Goal: Find contact information: Find contact information

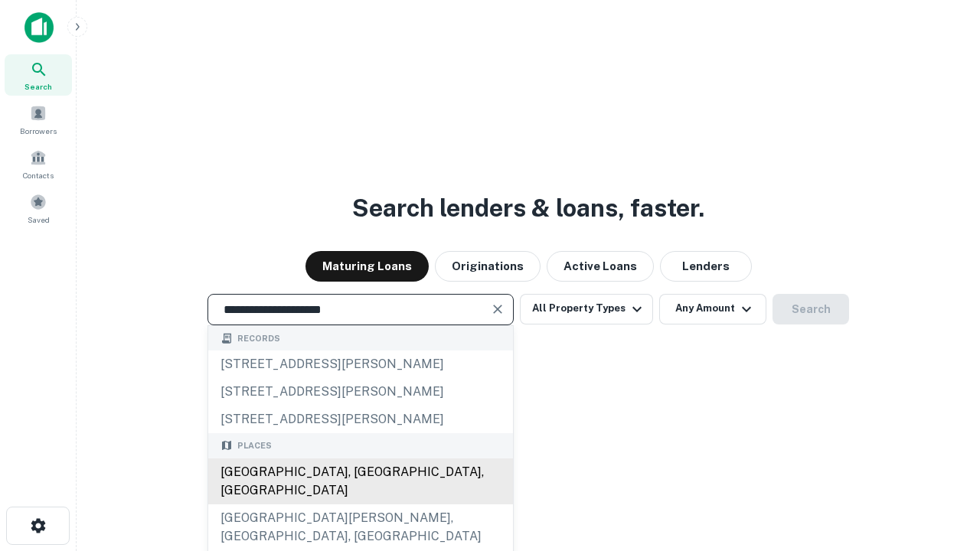
click at [360, 504] on div "Santa Monica, CA, USA" at bounding box center [360, 482] width 305 height 46
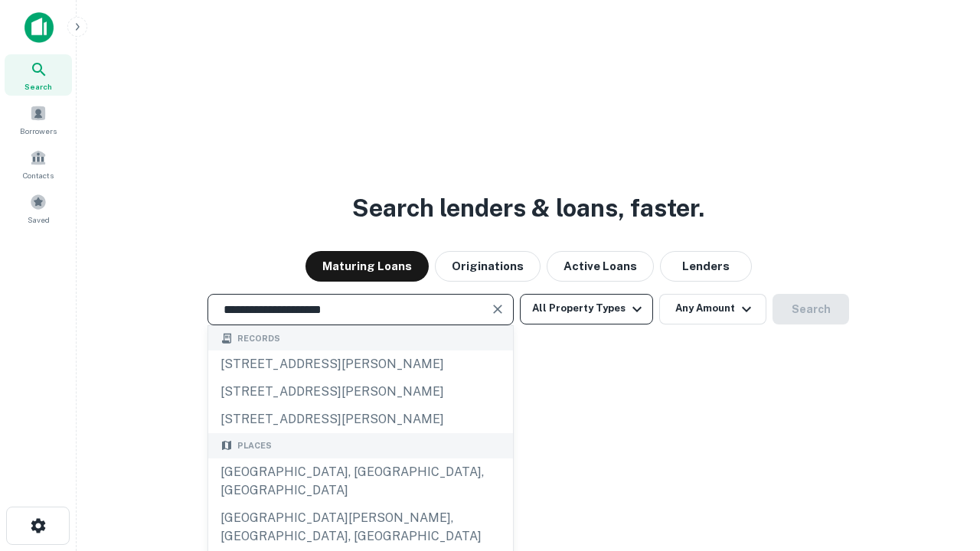
type input "**********"
click at [586, 309] on button "All Property Types" at bounding box center [586, 309] width 133 height 31
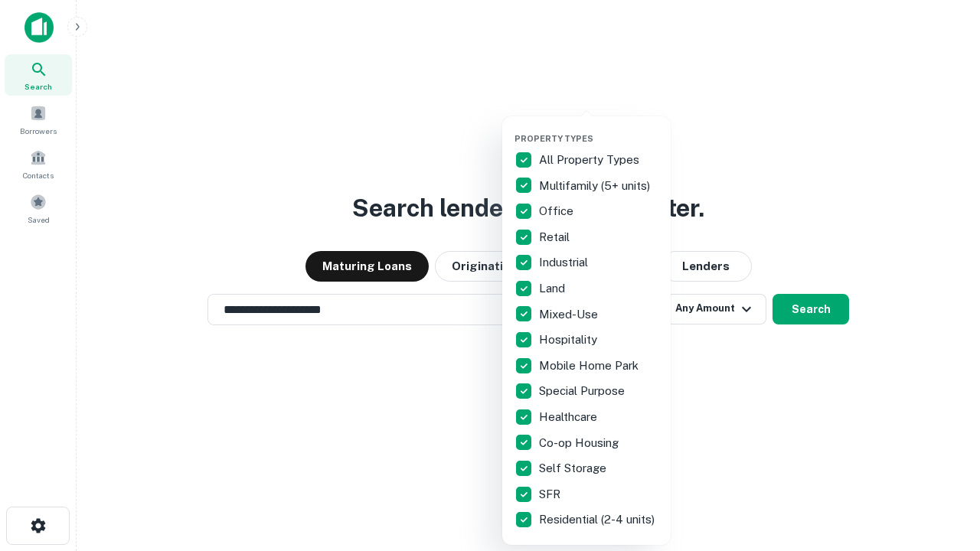
click at [599, 129] on button "button" at bounding box center [598, 129] width 168 height 1
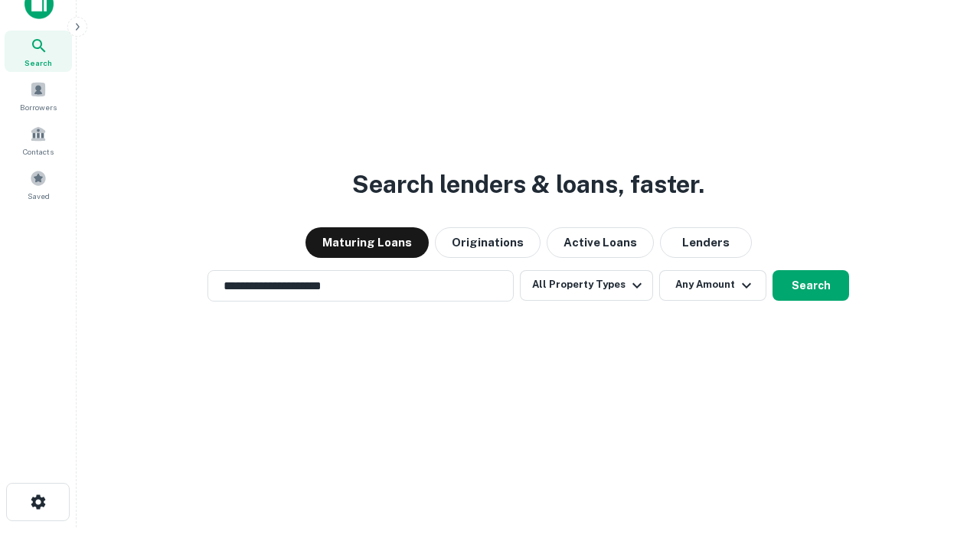
scroll to position [9, 184]
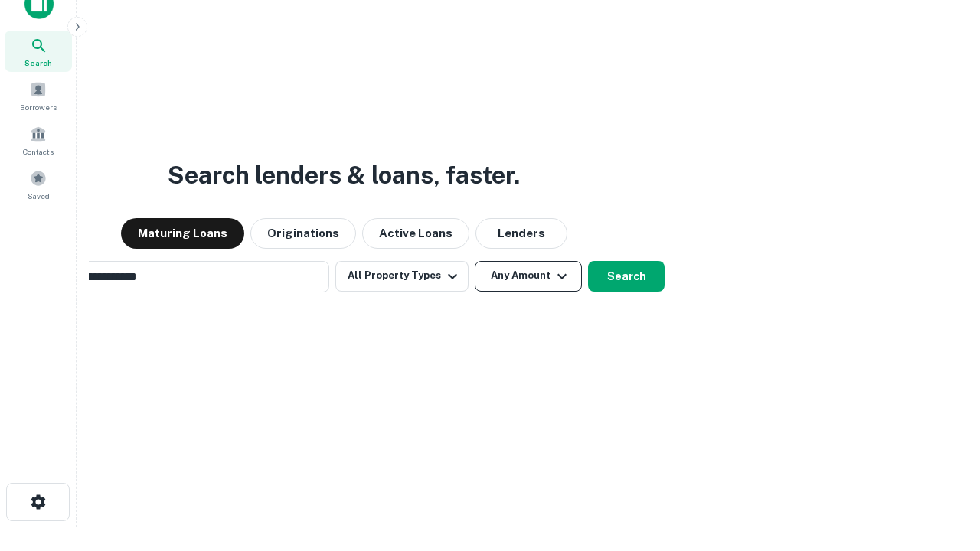
click at [475, 261] on button "Any Amount" at bounding box center [528, 276] width 107 height 31
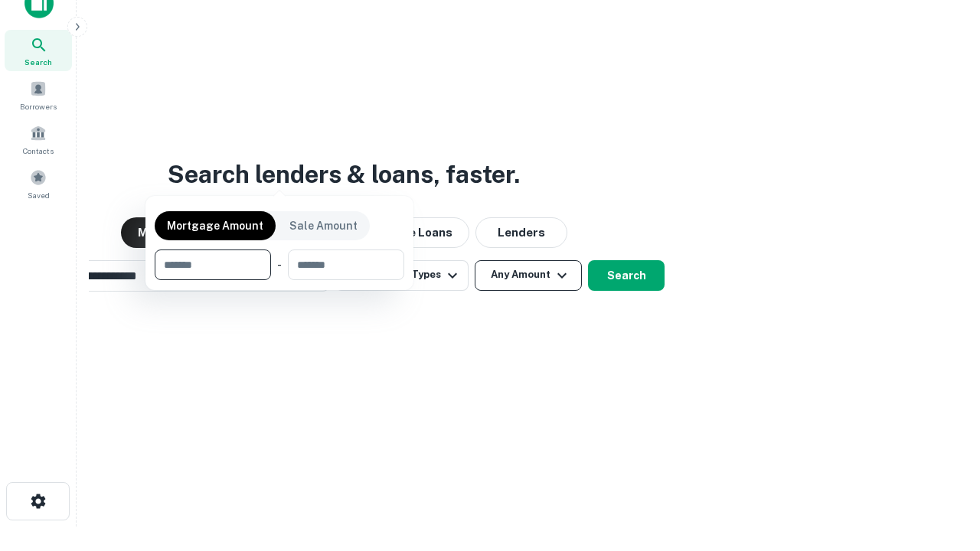
scroll to position [110, 433]
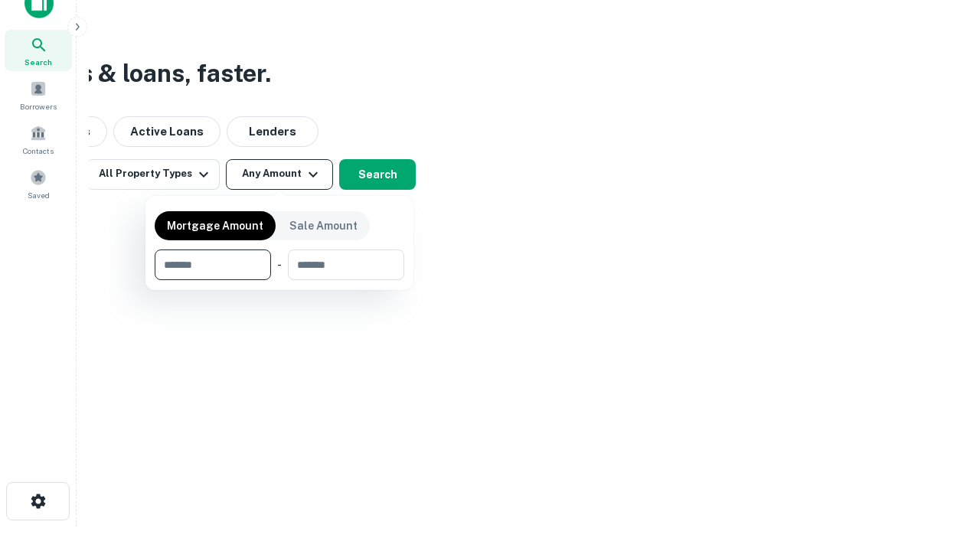
type input "*******"
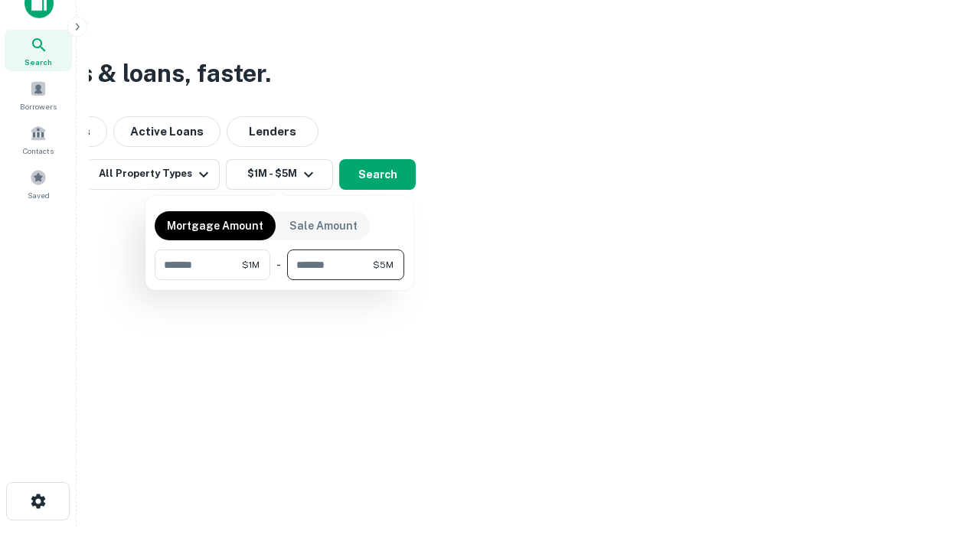
type input "*******"
click at [279, 280] on button "button" at bounding box center [280, 280] width 250 height 1
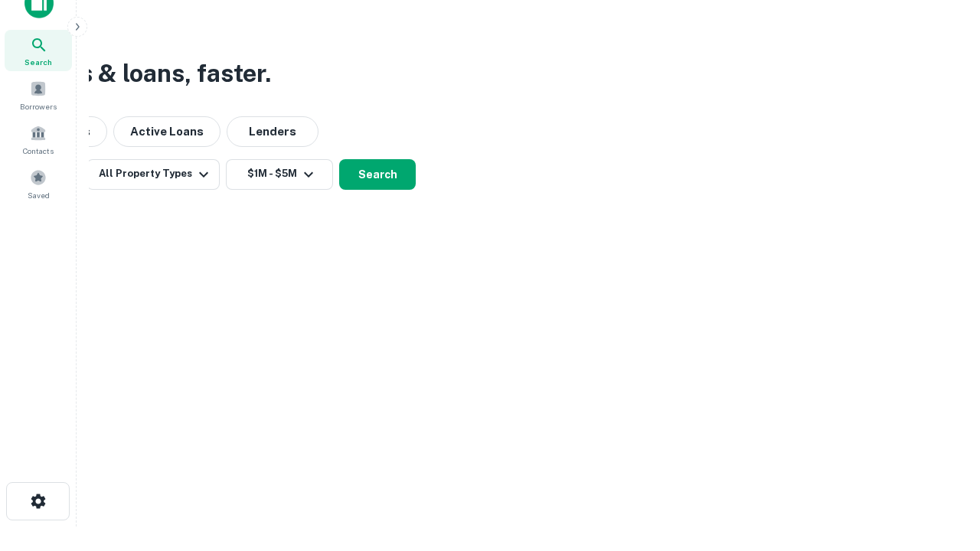
scroll to position [9, 282]
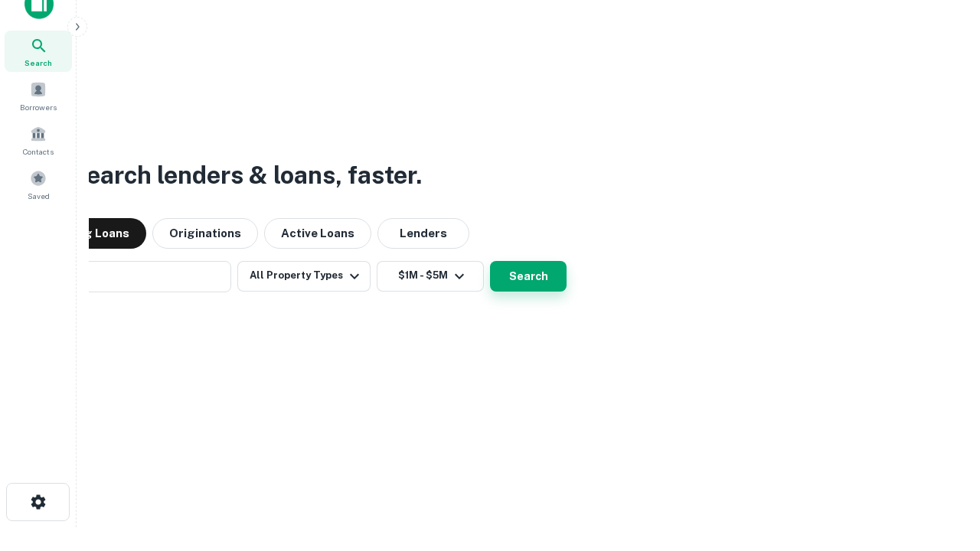
click at [490, 261] on button "Search" at bounding box center [528, 276] width 77 height 31
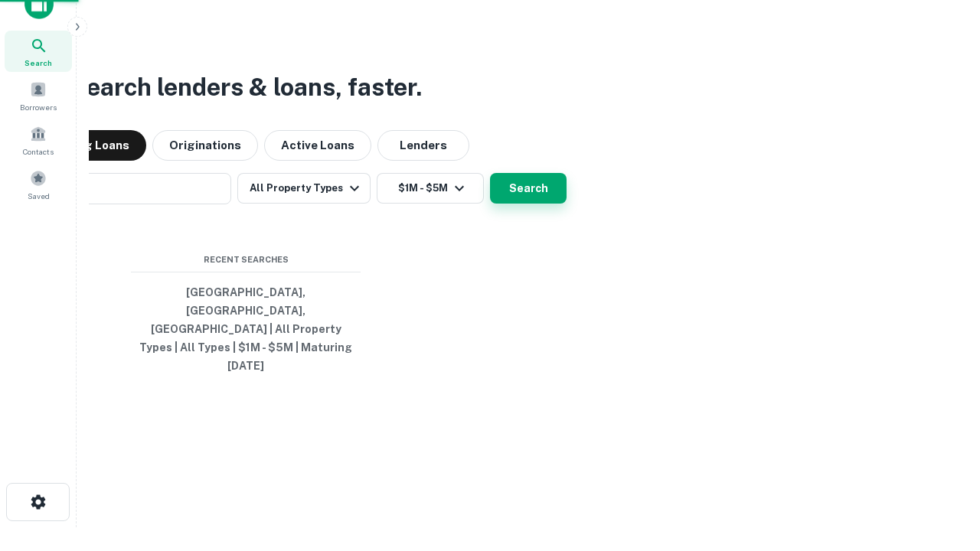
scroll to position [41, 433]
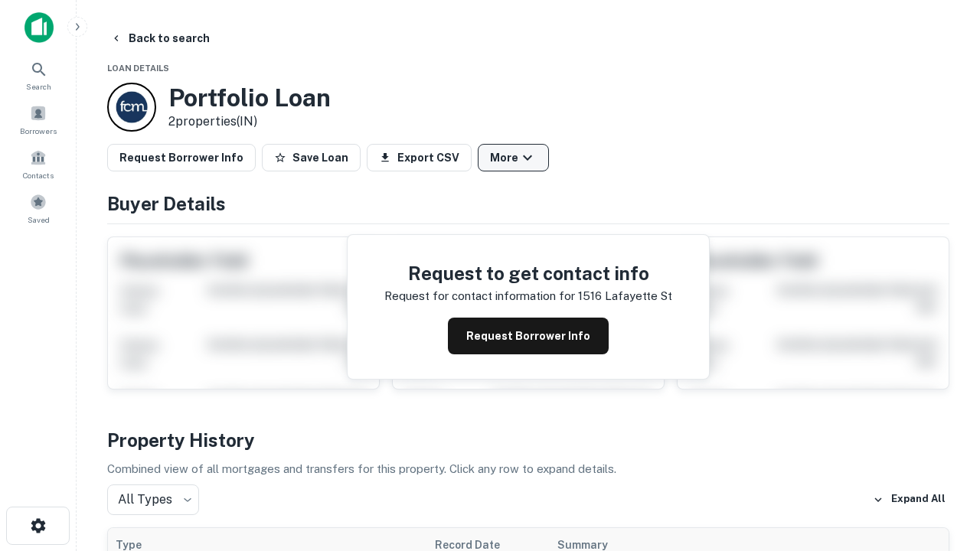
click at [513, 158] on button "More" at bounding box center [513, 158] width 71 height 28
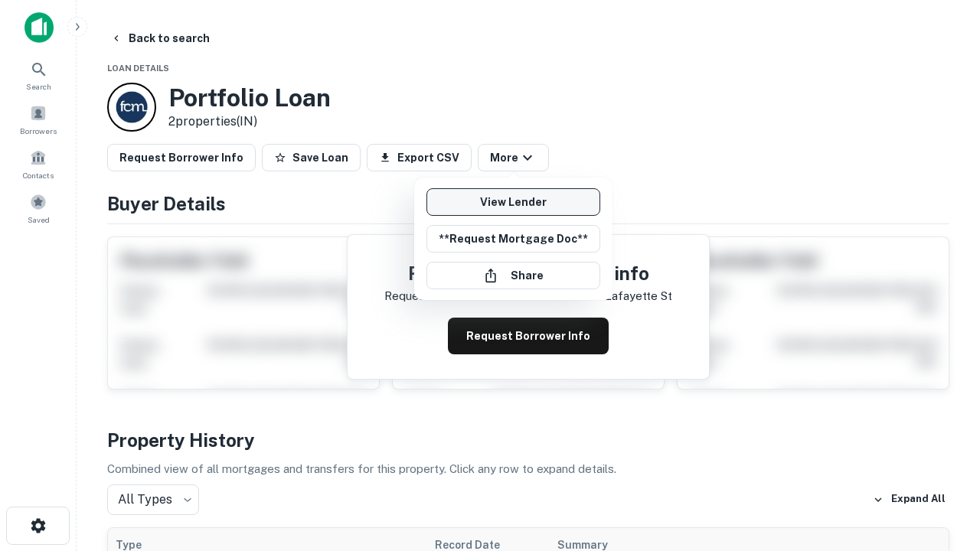
click at [513, 202] on link "View Lender" at bounding box center [513, 202] width 174 height 28
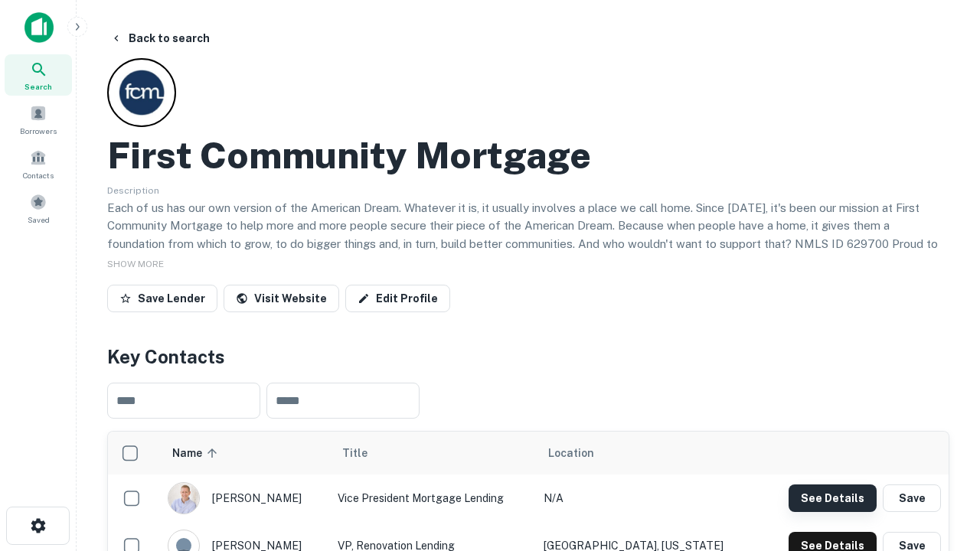
click at [832, 498] on button "See Details" at bounding box center [832, 499] width 88 height 28
click at [38, 526] on icon "button" at bounding box center [38, 526] width 18 height 18
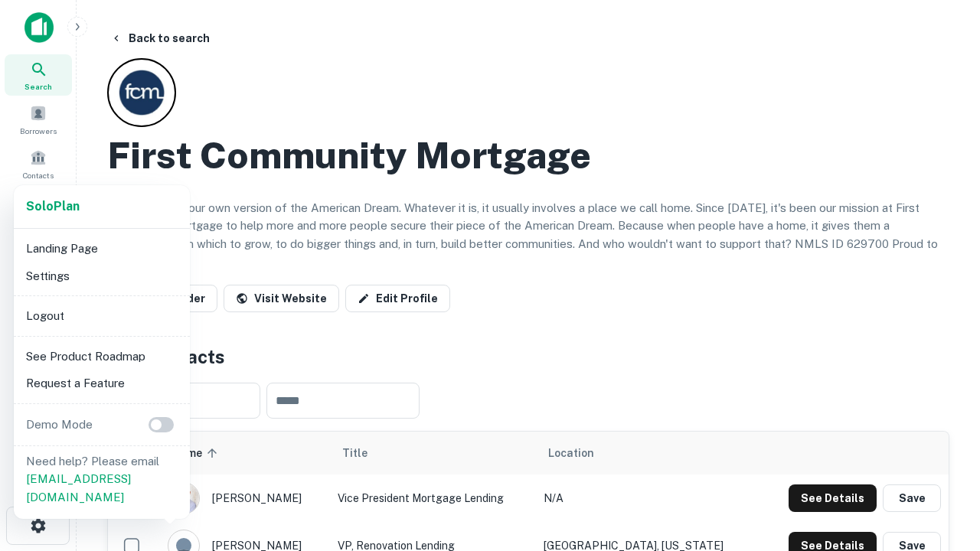
click at [101, 315] on li "Logout" at bounding box center [102, 316] width 164 height 28
